Goal: Information Seeking & Learning: Learn about a topic

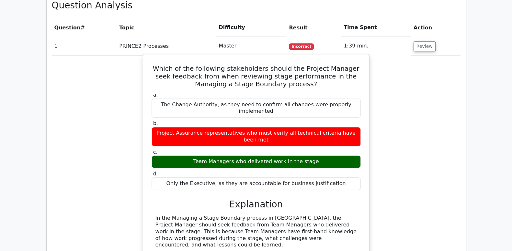
scroll to position [458, 0]
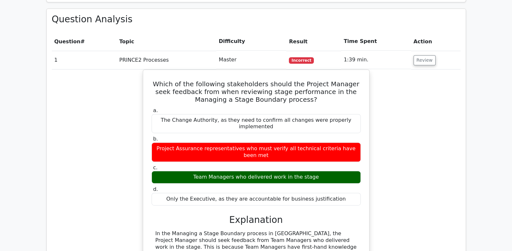
drag, startPoint x: 339, startPoint y: 161, endPoint x: 137, endPoint y: 63, distance: 224.5
click at [137, 70] on div "Which of the following stakeholders should the Project Manager seek feedback fr…" at bounding box center [256, 235] width 408 height 330
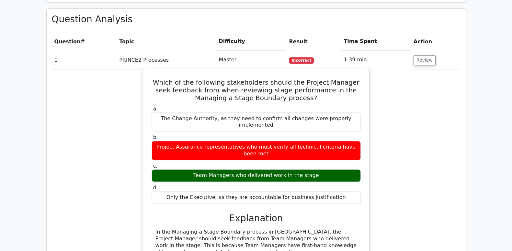
drag, startPoint x: 137, startPoint y: 63, endPoint x: 191, endPoint y: 62, distance: 54.7
copy div "Which of the following stakeholders should the Project Manager seek feedback fr…"
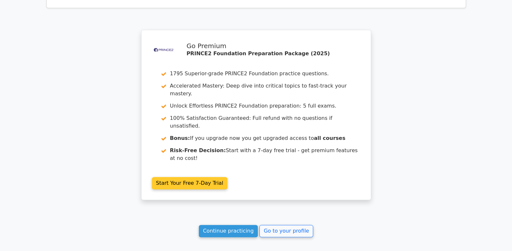
scroll to position [958, 0]
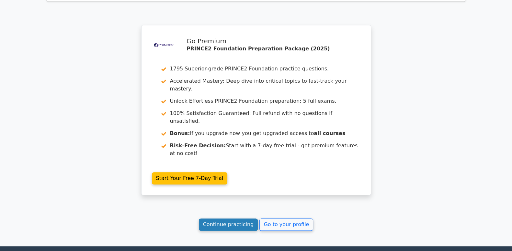
click at [231, 219] on link "Continue practicing" at bounding box center [228, 225] width 59 height 12
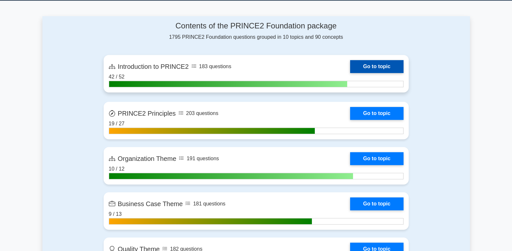
scroll to position [431, 0]
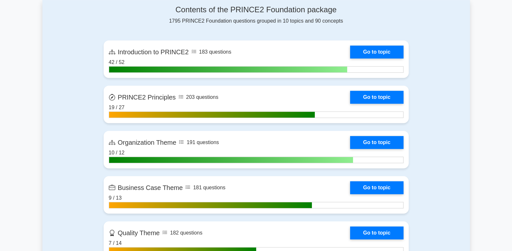
click at [51, 32] on div "Contents of the PRINCE2 Foundation package 1795 PRINCE2 Foundation questions gr…" at bounding box center [255, 249] width 427 height 499
